Goal: Transaction & Acquisition: Purchase product/service

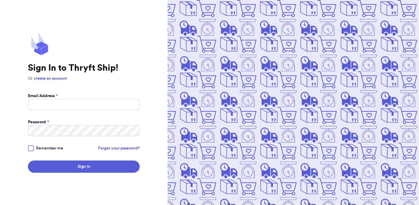
click at [83, 111] on form "Email Address * Password * Remember me Forgot your password? Sign In" at bounding box center [84, 133] width 112 height 80
click at [84, 104] on input "Email Address *" at bounding box center [84, 104] width 112 height 11
click at [0, 205] on com-1password-button at bounding box center [0, 205] width 0 height 0
type input "Valeria@thryftship.com"
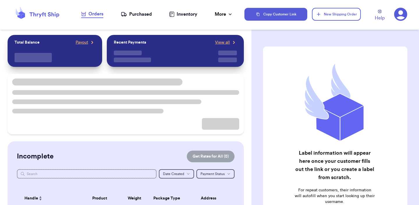
checkbox input "false"
click at [138, 19] on nav "Orders Purchased Inventory More Stats Completed Orders Payments Payouts" at bounding box center [157, 14] width 175 height 19
click at [139, 17] on div "Purchased" at bounding box center [136, 14] width 31 height 7
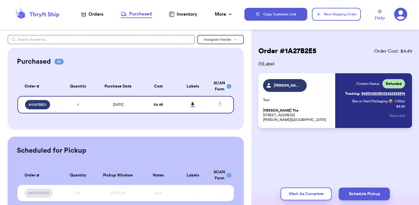
click at [99, 17] on div "Orders" at bounding box center [92, 14] width 22 height 7
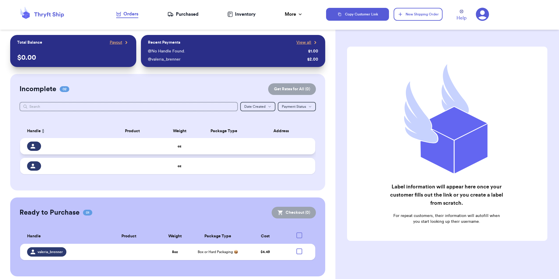
click at [179, 140] on td "oz" at bounding box center [180, 146] width 36 height 16
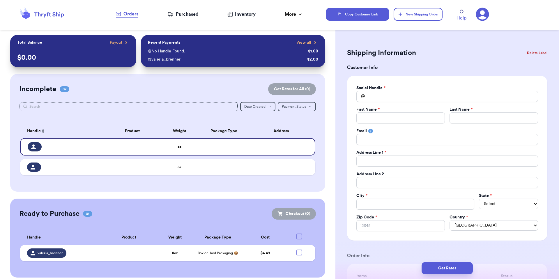
click at [419, 53] on button "Delete Label" at bounding box center [537, 53] width 25 height 13
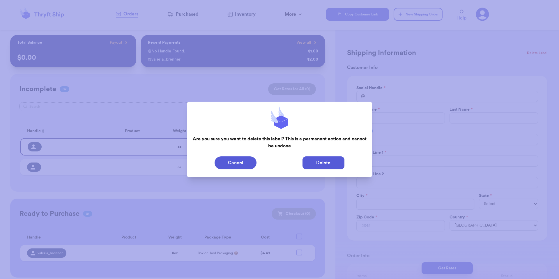
click at [325, 165] on button "Delete" at bounding box center [324, 162] width 42 height 13
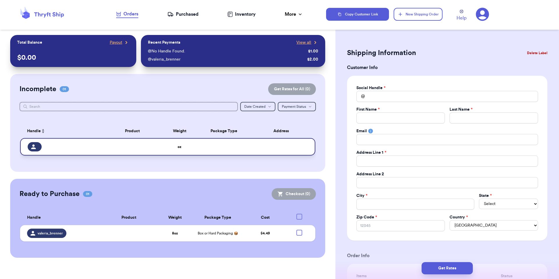
click at [283, 149] on td at bounding box center [283, 146] width 65 height 17
click at [419, 54] on button "Delete Label" at bounding box center [537, 53] width 25 height 13
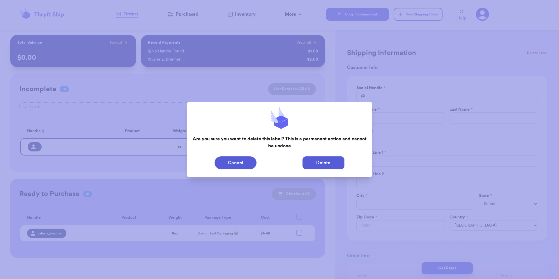
click at [325, 161] on button "Delete" at bounding box center [324, 162] width 42 height 13
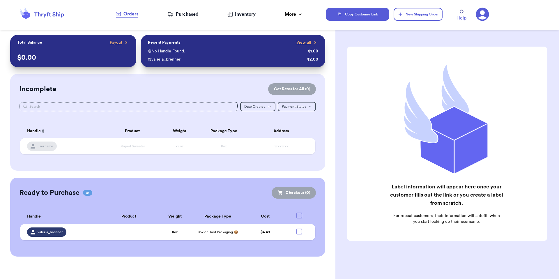
drag, startPoint x: 382, startPoint y: 14, endPoint x: 403, endPoint y: 4, distance: 23.0
click at [382, 13] on button "Copy Customer Link" at bounding box center [357, 14] width 63 height 13
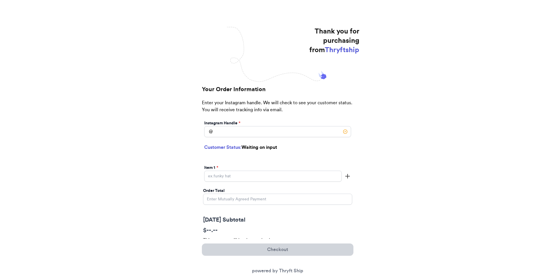
scroll to position [44, 0]
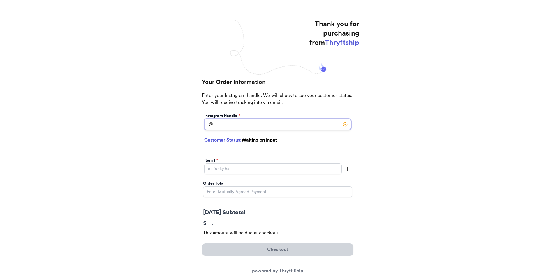
click at [235, 121] on input "[DATE] Subtotal" at bounding box center [277, 124] width 147 height 11
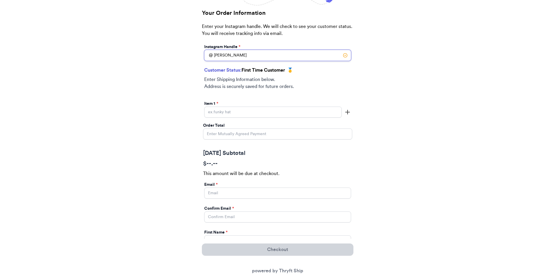
scroll to position [125, 0]
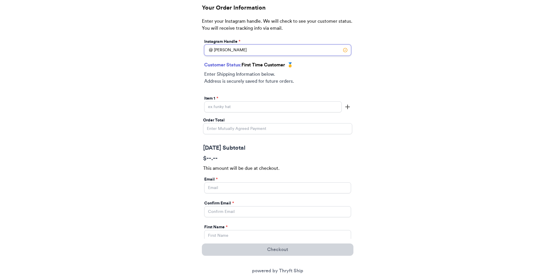
type input "[PERSON_NAME]"
click at [237, 109] on input "[DATE] Subtotal" at bounding box center [272, 106] width 137 height 11
type input "item"
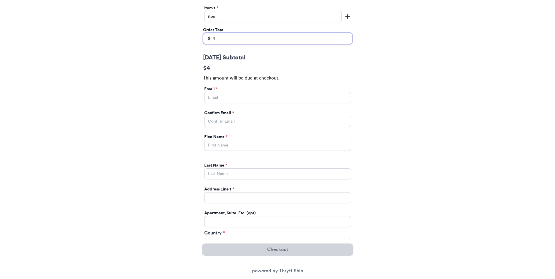
scroll to position [225, 0]
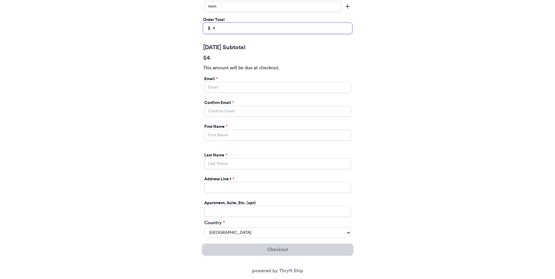
type input "4"
drag, startPoint x: 233, startPoint y: 80, endPoint x: 232, endPoint y: 88, distance: 7.9
click at [233, 80] on div "Email *" at bounding box center [277, 79] width 147 height 6
click at [232, 89] on input "[DATE] Subtotal" at bounding box center [277, 87] width 147 height 11
type input "[EMAIL_ADDRESS][DOMAIN_NAME]"
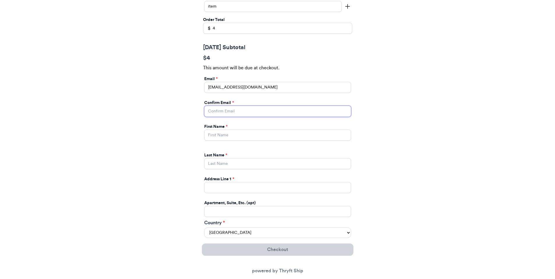
type input "[EMAIL_ADDRESS][DOMAIN_NAME]"
click at [248, 136] on input "[DATE] Subtotal" at bounding box center [277, 135] width 147 height 11
type input "Valeria"
type input "Brenner"
type input "269 hull street"
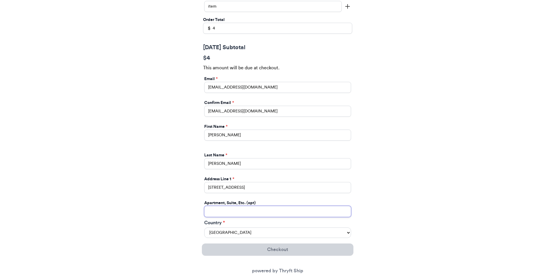
type input "apt 211"
select select "GA"
type input "athens"
type input "30601"
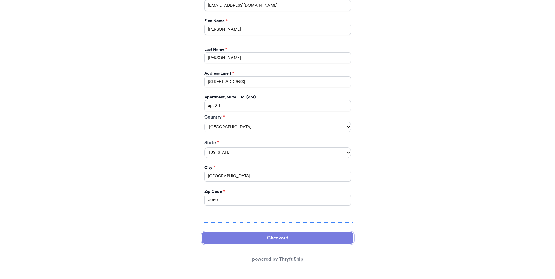
click at [276, 237] on button "Checkout" at bounding box center [277, 238] width 151 height 12
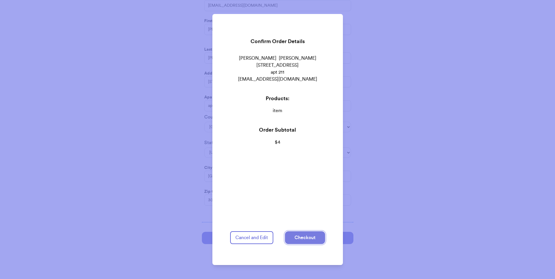
click at [301, 234] on button "Checkout" at bounding box center [305, 237] width 40 height 13
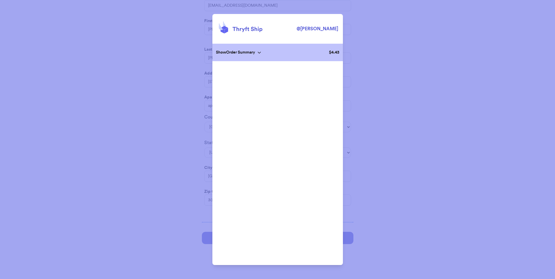
click at [204, 80] on div "@ valeria Show Order Summary $ 4.43 Cancel and Edit" at bounding box center [277, 139] width 555 height 279
drag, startPoint x: 398, startPoint y: 34, endPoint x: 340, endPoint y: 16, distance: 61.0
click at [396, 33] on div "@ valeria Show Order Summary $ 4.43 Cancel and Edit" at bounding box center [277, 139] width 555 height 279
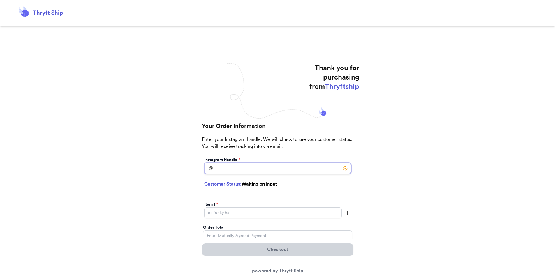
click at [253, 164] on input "[DATE] Subtotal" at bounding box center [277, 168] width 147 height 11
type input "furst"
select select "GA"
type input "Johns Creek"
type input "30022"
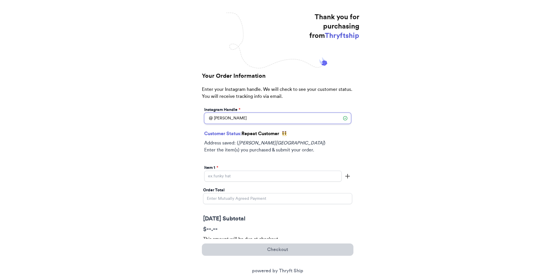
scroll to position [70, 0]
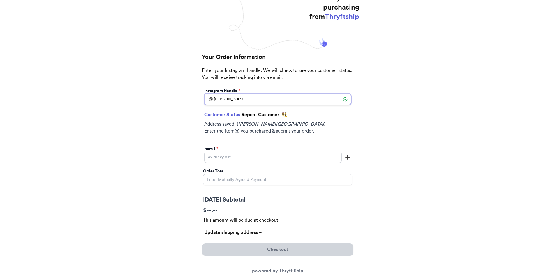
type input "furst"
click at [228, 153] on input "[DATE] Subtotal" at bounding box center [272, 157] width 137 height 11
type input "item"
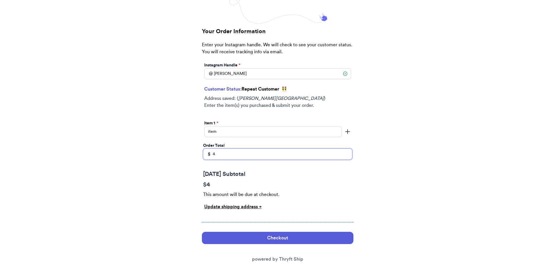
type input "4"
click at [233, 205] on div "Update shipping address +" at bounding box center [277, 206] width 147 height 7
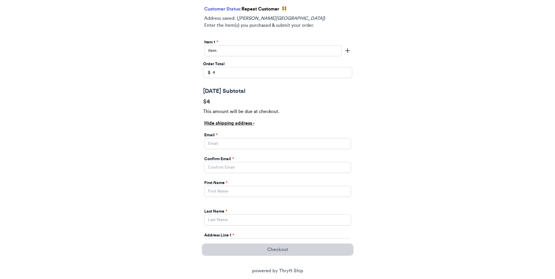
scroll to position [99, 0]
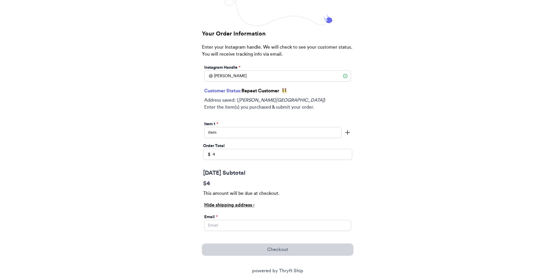
click at [222, 206] on div "Hide shipping address -" at bounding box center [277, 205] width 147 height 7
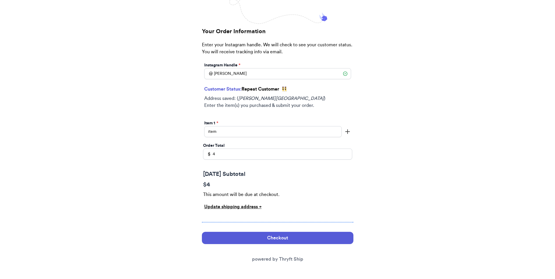
scroll to position [96, 0]
click at [254, 239] on button "Checkout" at bounding box center [277, 238] width 151 height 12
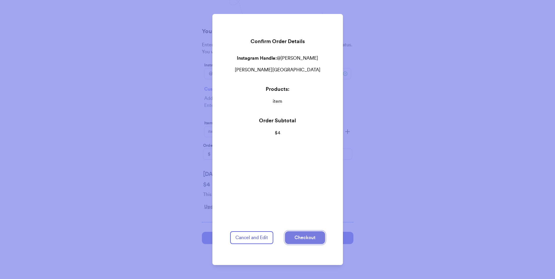
click at [299, 236] on button "Checkout" at bounding box center [305, 237] width 40 height 13
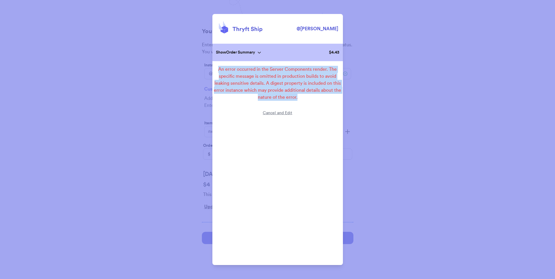
drag, startPoint x: 218, startPoint y: 69, endPoint x: 304, endPoint y: 109, distance: 94.9
click at [304, 109] on div "@ furst Show Order Summary $ 4.43 An error occurred in the Server Components re…" at bounding box center [277, 139] width 131 height 251
click at [192, 148] on div "@ furst Show Order Summary $ 4.43 An error occurred in the Server Components re…" at bounding box center [277, 139] width 555 height 279
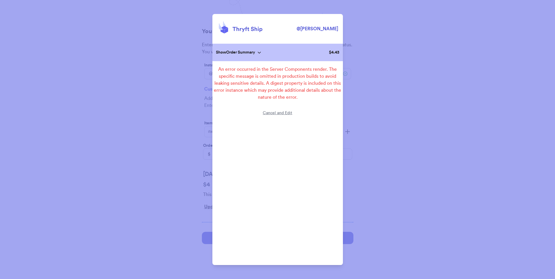
click at [187, 219] on div "@ furst Show Order Summary $ 4.43 An error occurred in the Server Components re…" at bounding box center [277, 139] width 555 height 279
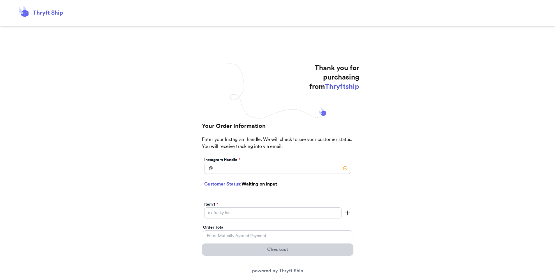
drag, startPoint x: 242, startPoint y: 155, endPoint x: 239, endPoint y: 163, distance: 8.5
click at [241, 158] on div "Your Order Information Enter your Instagram handle. We will check to see your c…" at bounding box center [277, 229] width 163 height 215
click at [239, 166] on input "[DATE] Subtotal" at bounding box center [277, 168] width 147 height 11
type input "[PERSON_NAME]"
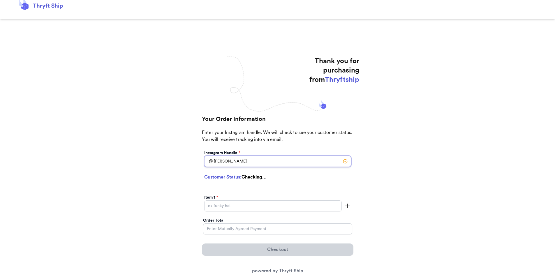
select select "GA"
type input "[PERSON_NAME][GEOGRAPHIC_DATA]"
type input "30022"
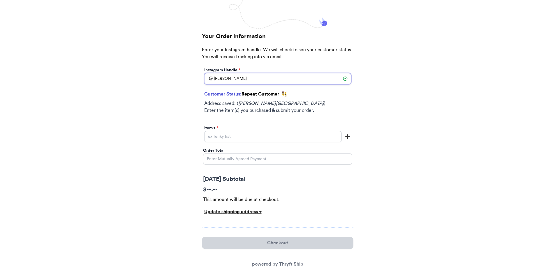
scroll to position [94, 0]
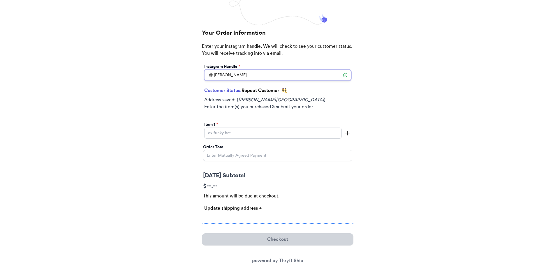
type input "[PERSON_NAME]"
click at [230, 210] on div "Update shipping address +" at bounding box center [277, 208] width 147 height 7
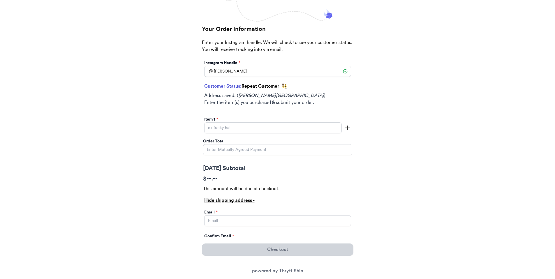
click at [221, 201] on div "Hide shipping address -" at bounding box center [277, 200] width 147 height 7
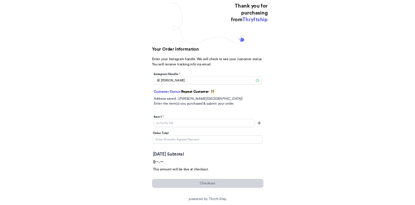
scroll to position [59, 0]
